Goal: Task Accomplishment & Management: Complete application form

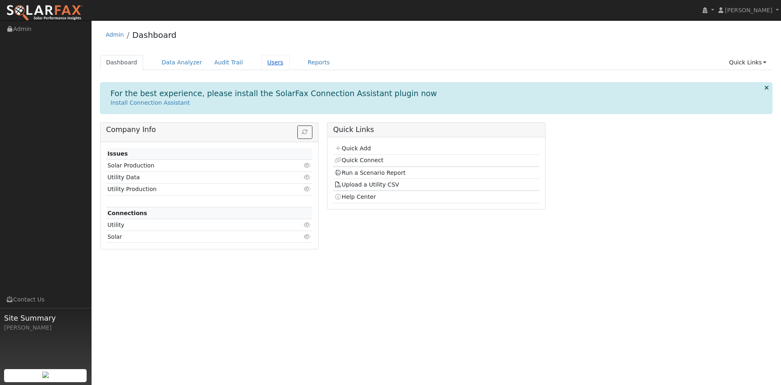
click at [261, 64] on link "Users" at bounding box center [275, 62] width 28 height 15
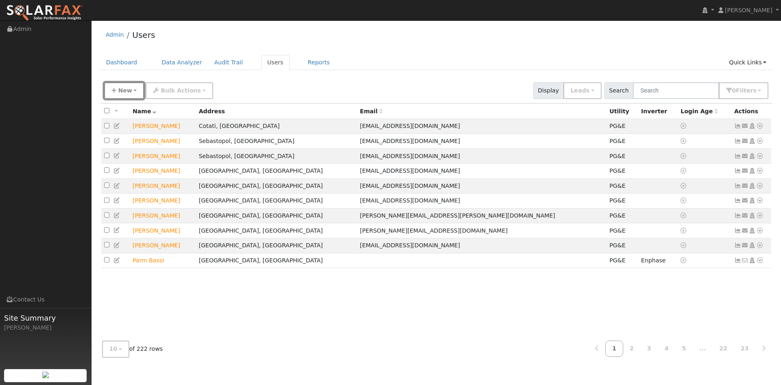
click at [123, 91] on span "New" at bounding box center [125, 90] width 14 height 7
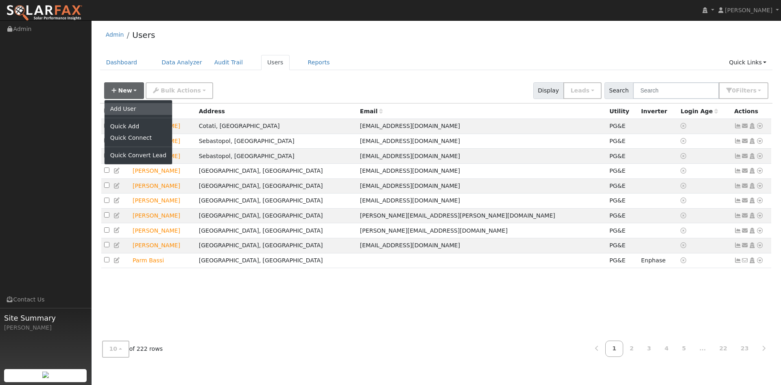
click at [121, 110] on link "Add User" at bounding box center [139, 108] width 68 height 11
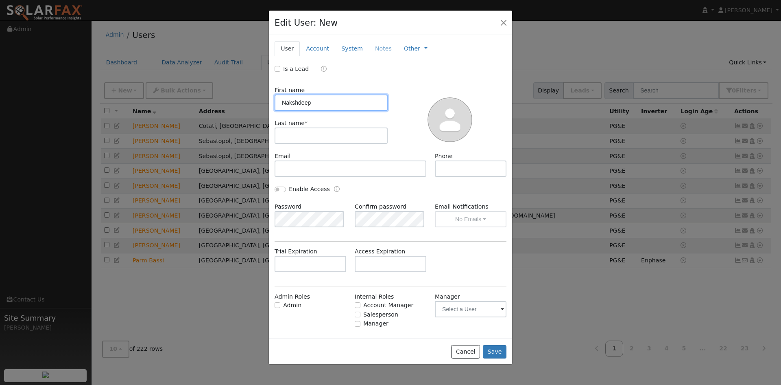
type input "Nakshdeep"
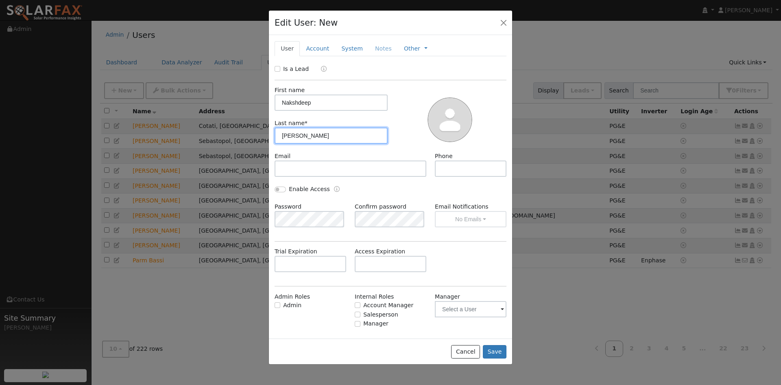
type input "[PERSON_NAME]"
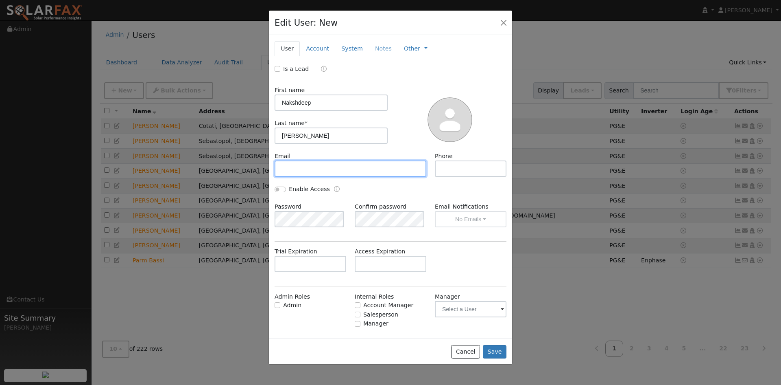
click at [297, 163] on input "text" at bounding box center [351, 168] width 152 height 16
paste input "[EMAIL_ADDRESS][DOMAIN_NAME]"
type input "[EMAIL_ADDRESS][DOMAIN_NAME]"
drag, startPoint x: 430, startPoint y: 166, endPoint x: 445, endPoint y: 163, distance: 14.9
click at [432, 164] on div "Phone" at bounding box center [471, 164] width 80 height 25
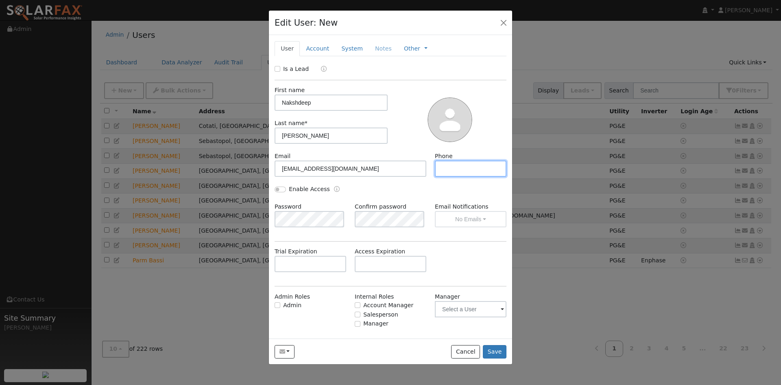
click at [445, 163] on input "text" at bounding box center [471, 168] width 72 height 16
click at [466, 169] on input "text" at bounding box center [471, 168] width 72 height 16
paste input "[PHONE_NUMBER]"
type input "[PHONE_NUMBER]"
click at [311, 47] on link "Account" at bounding box center [317, 48] width 35 height 15
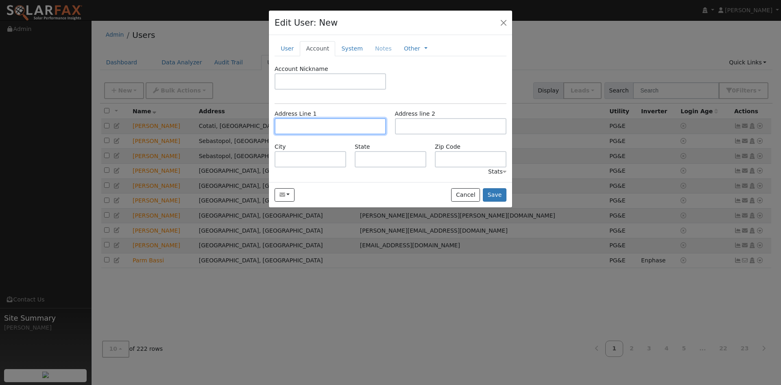
click at [297, 125] on input "text" at bounding box center [330, 126] width 111 height 16
click at [284, 124] on input "text" at bounding box center [330, 126] width 111 height 16
paste input "[STREET_ADDRESS][PERSON_NAME]"
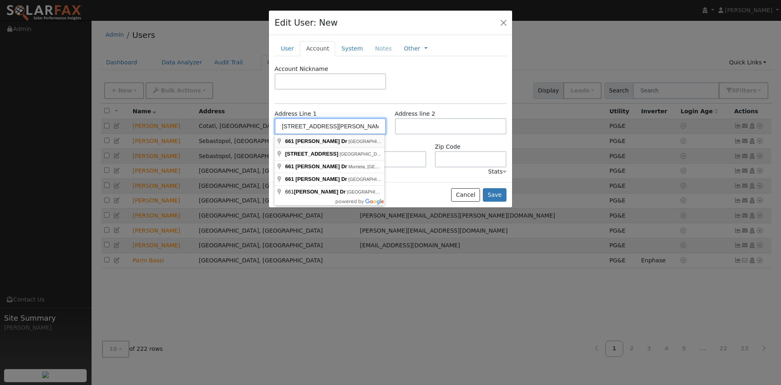
type input "[STREET_ADDRESS]"
type input "[PERSON_NAME]"
type input "CA"
type input "95304"
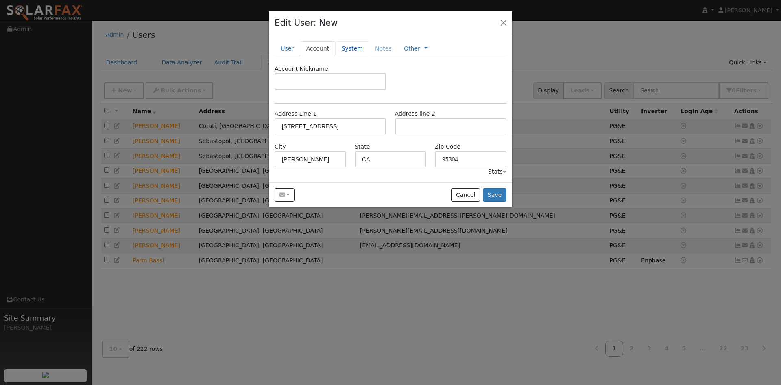
click at [342, 52] on link "System" at bounding box center [352, 48] width 34 height 15
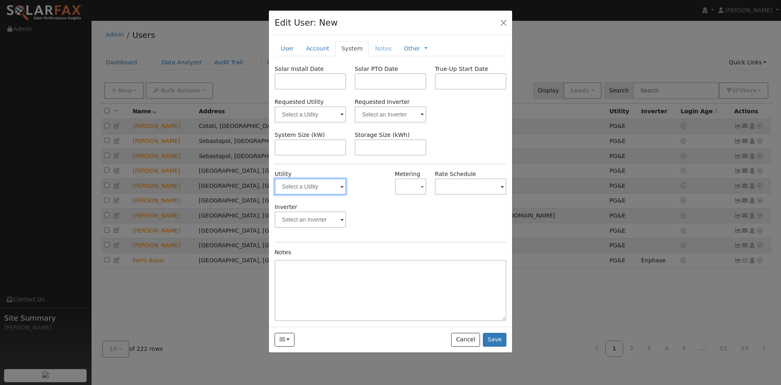
click at [339, 184] on input "text" at bounding box center [311, 186] width 72 height 16
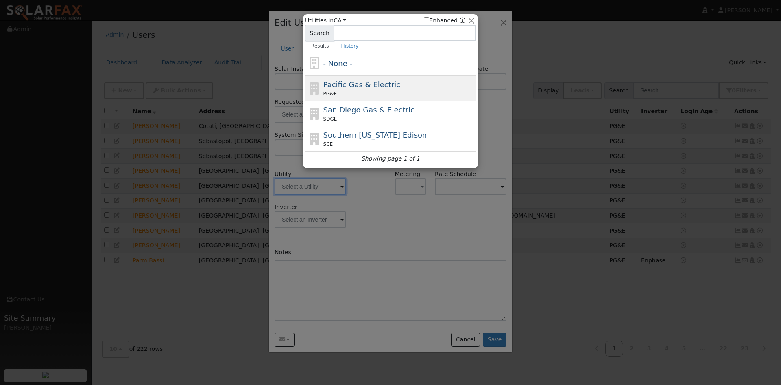
click at [348, 88] on span "Pacific Gas & Electric" at bounding box center [361, 84] width 77 height 9
type input "PG&E"
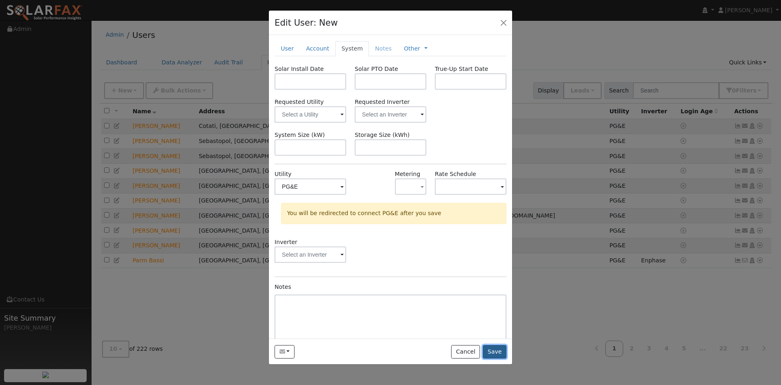
click at [496, 350] on button "Save" at bounding box center [495, 352] width 24 height 14
